Goal: Information Seeking & Learning: Learn about a topic

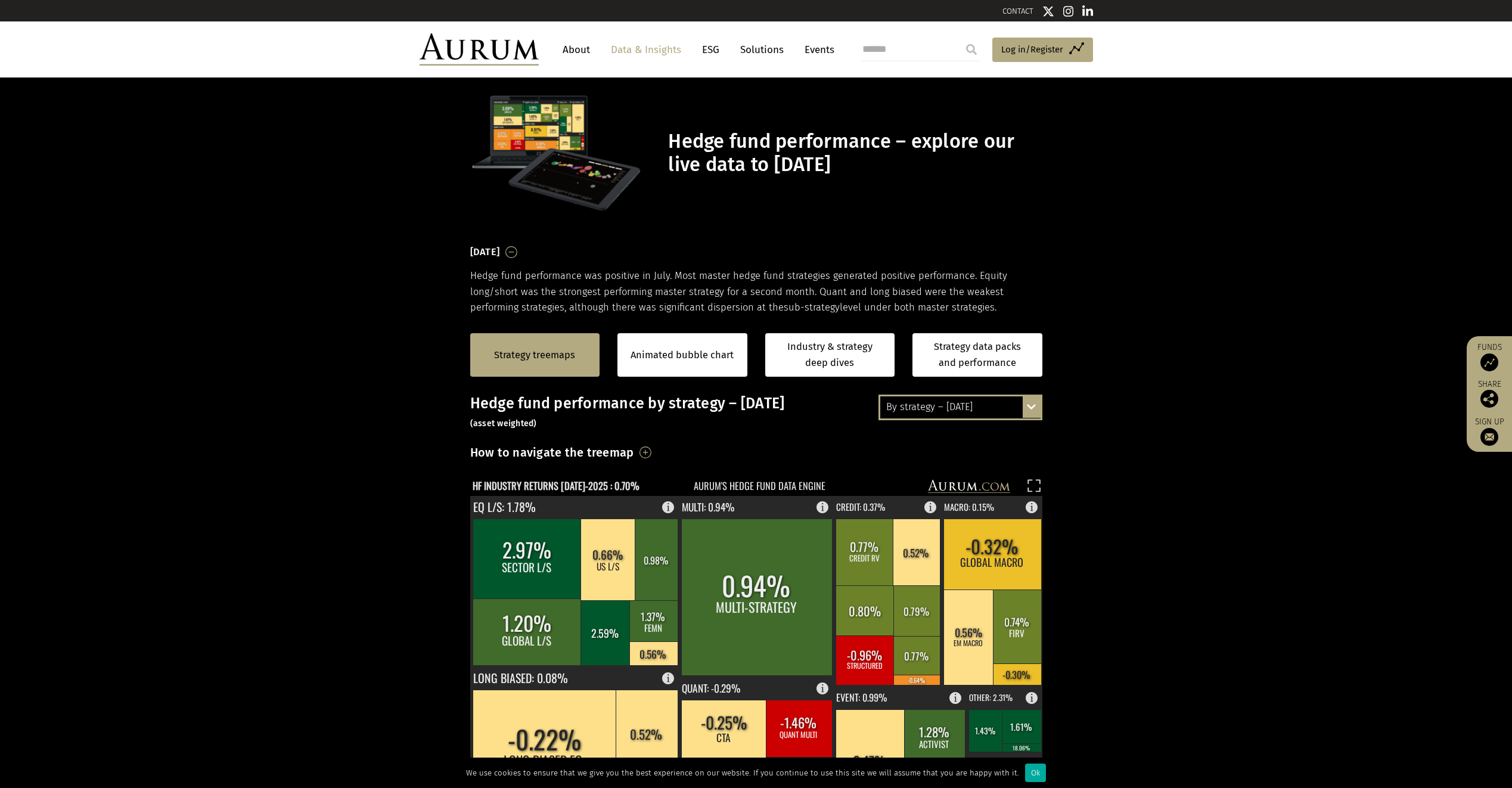
click at [1026, 408] on div "By strategy – [DATE] By strategy – [DATE] By strategy – year to date 2016 – [DA…" at bounding box center [961, 407] width 164 height 25
click at [956, 470] on div "2016 – [DATE]" at bounding box center [960, 472] width 160 height 21
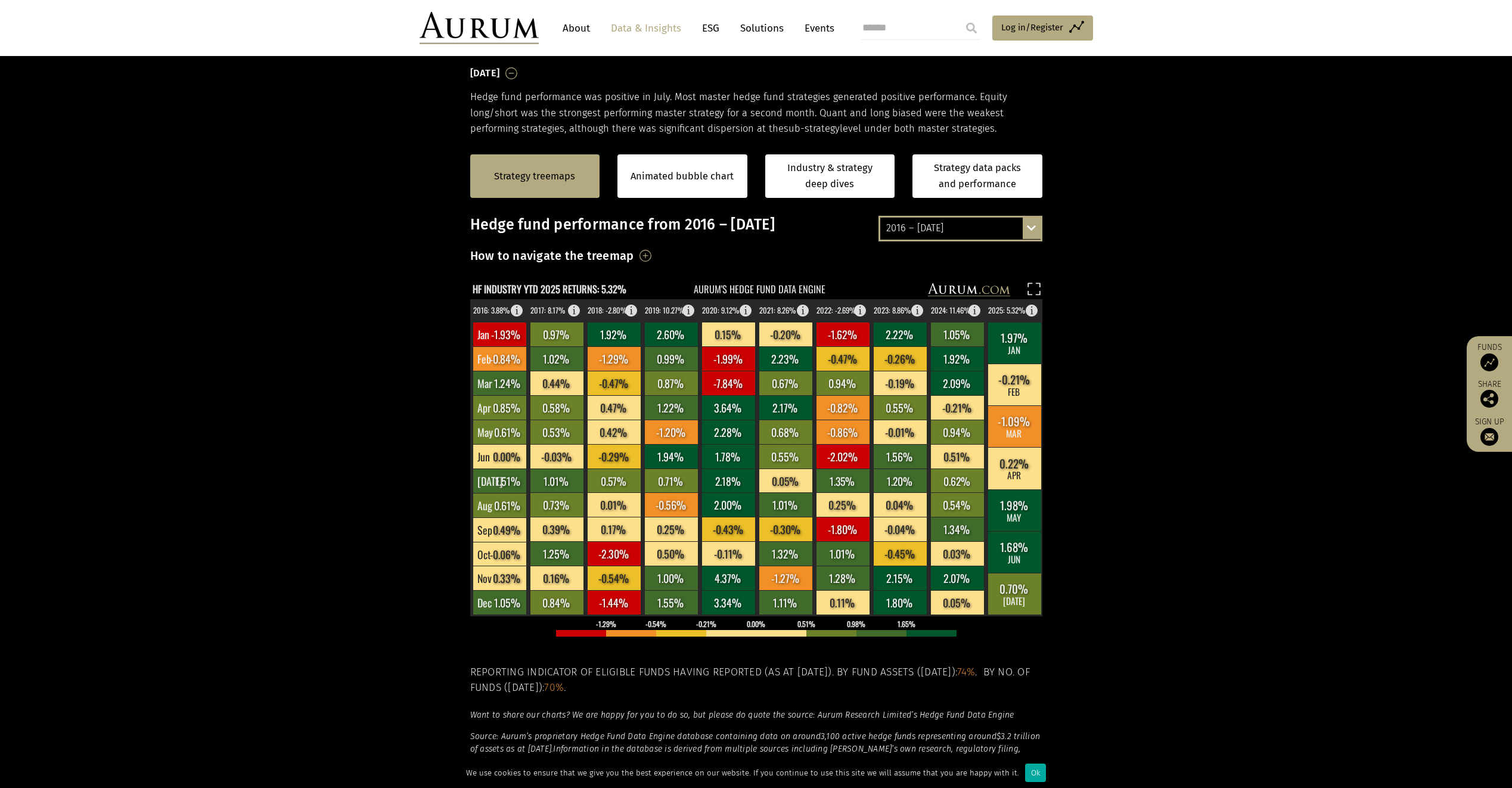
scroll to position [119, 0]
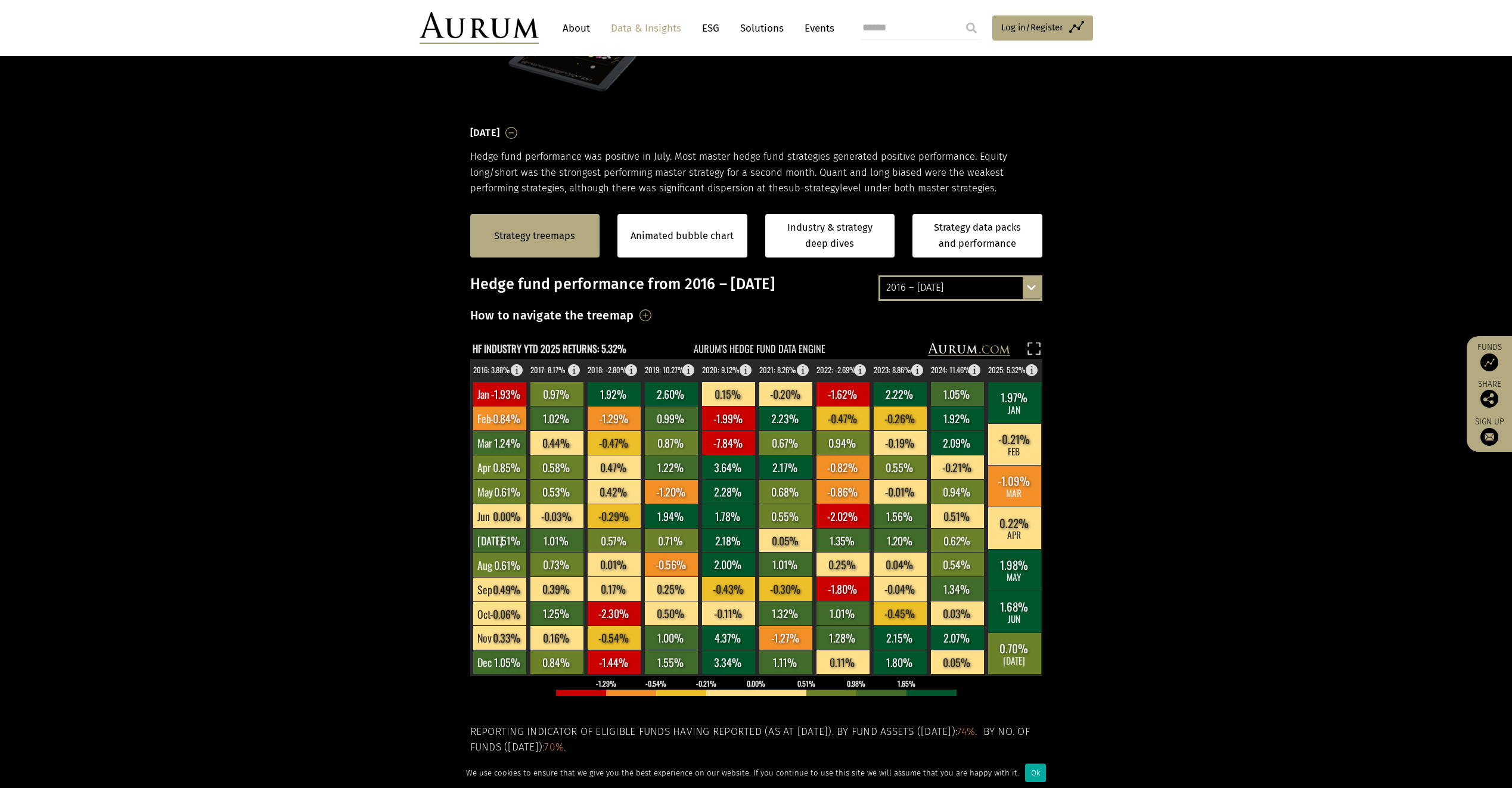
click at [1323, 237] on div "Strategy treemaps Animated bubble chart Industry & strategy deep dives Strategy…" at bounding box center [756, 235] width 1512 height 79
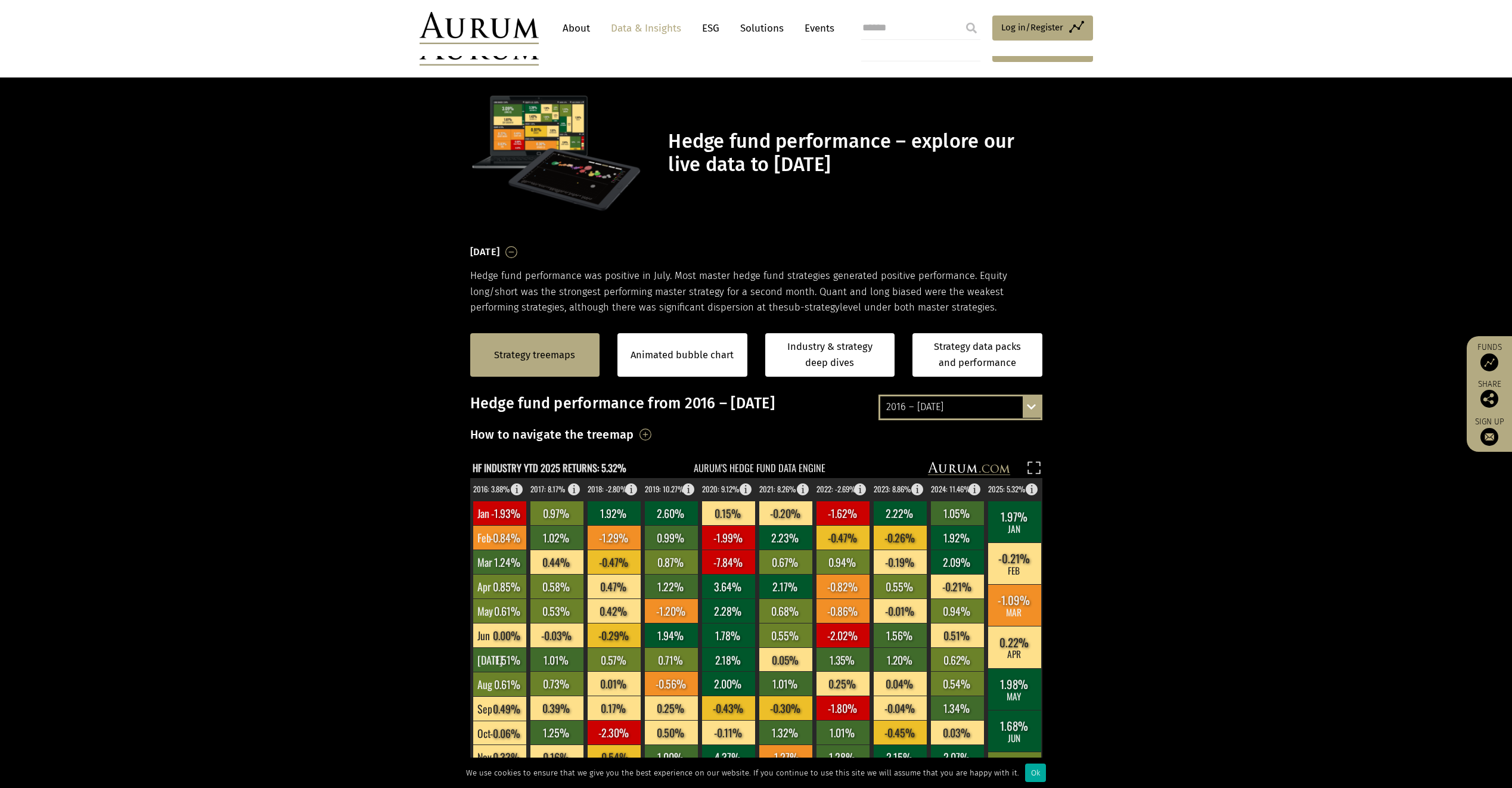
scroll to position [119, 0]
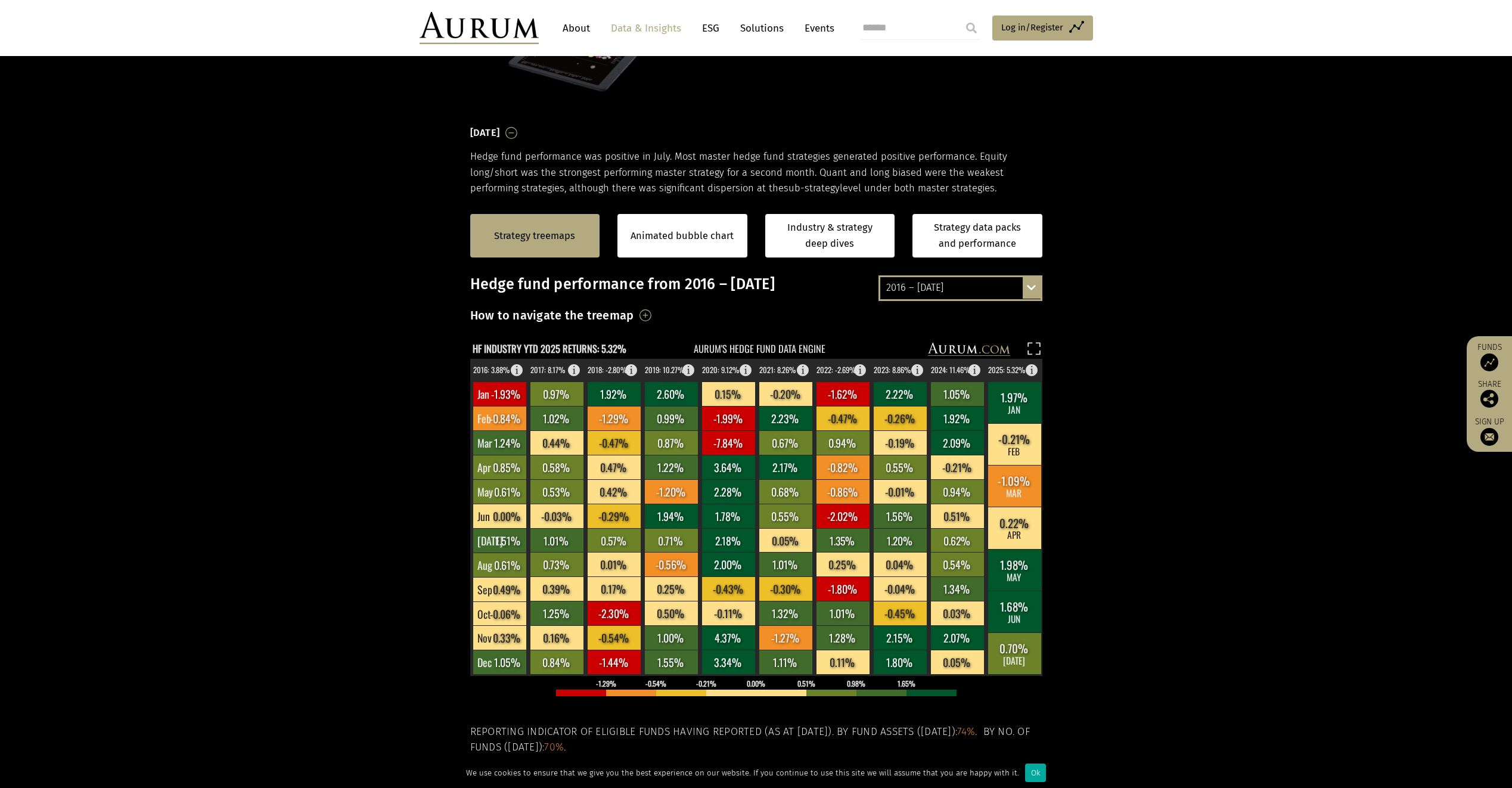
scroll to position [119, 0]
